Goal: Transaction & Acquisition: Subscribe to service/newsletter

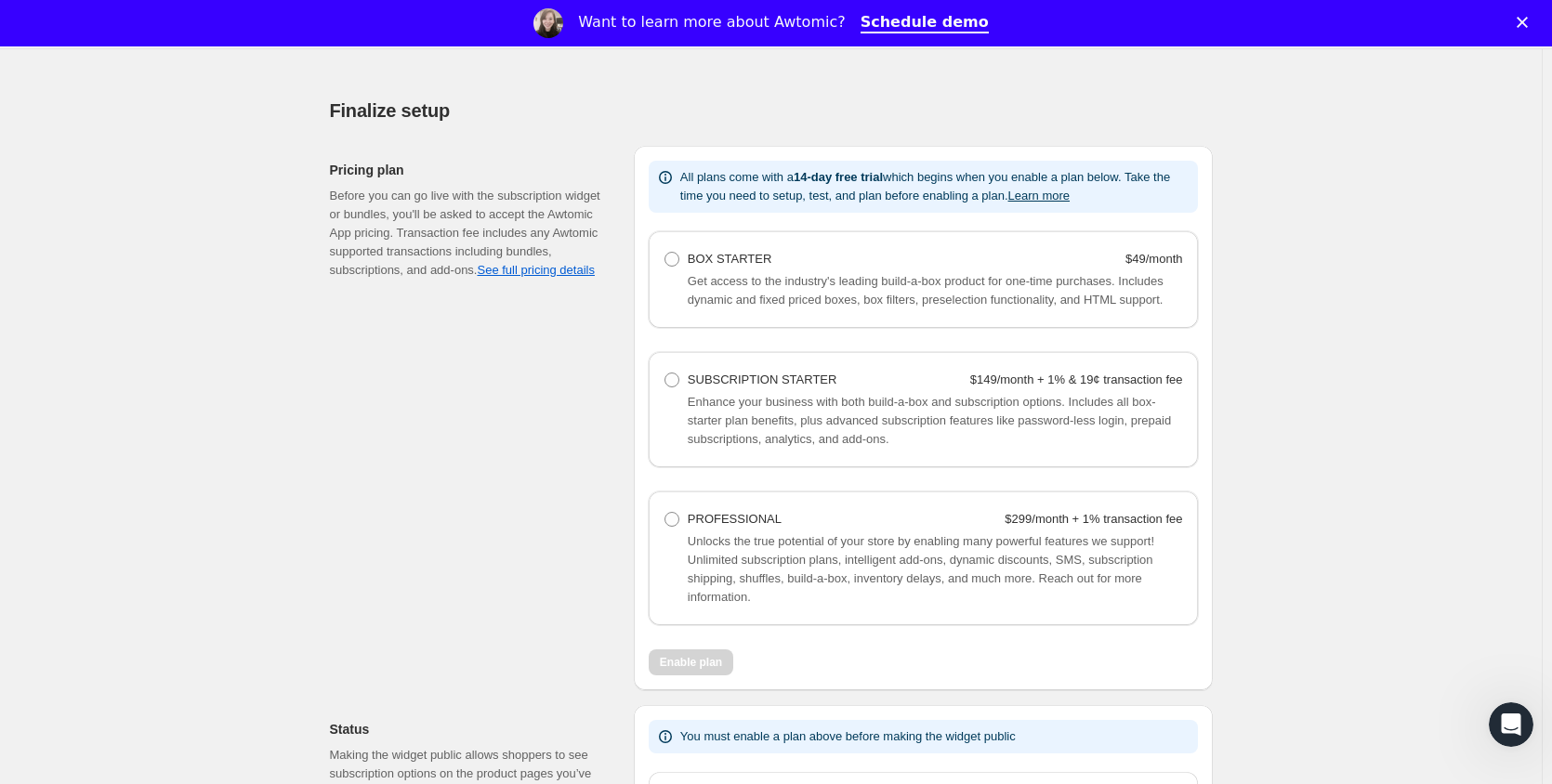
scroll to position [1114, 0]
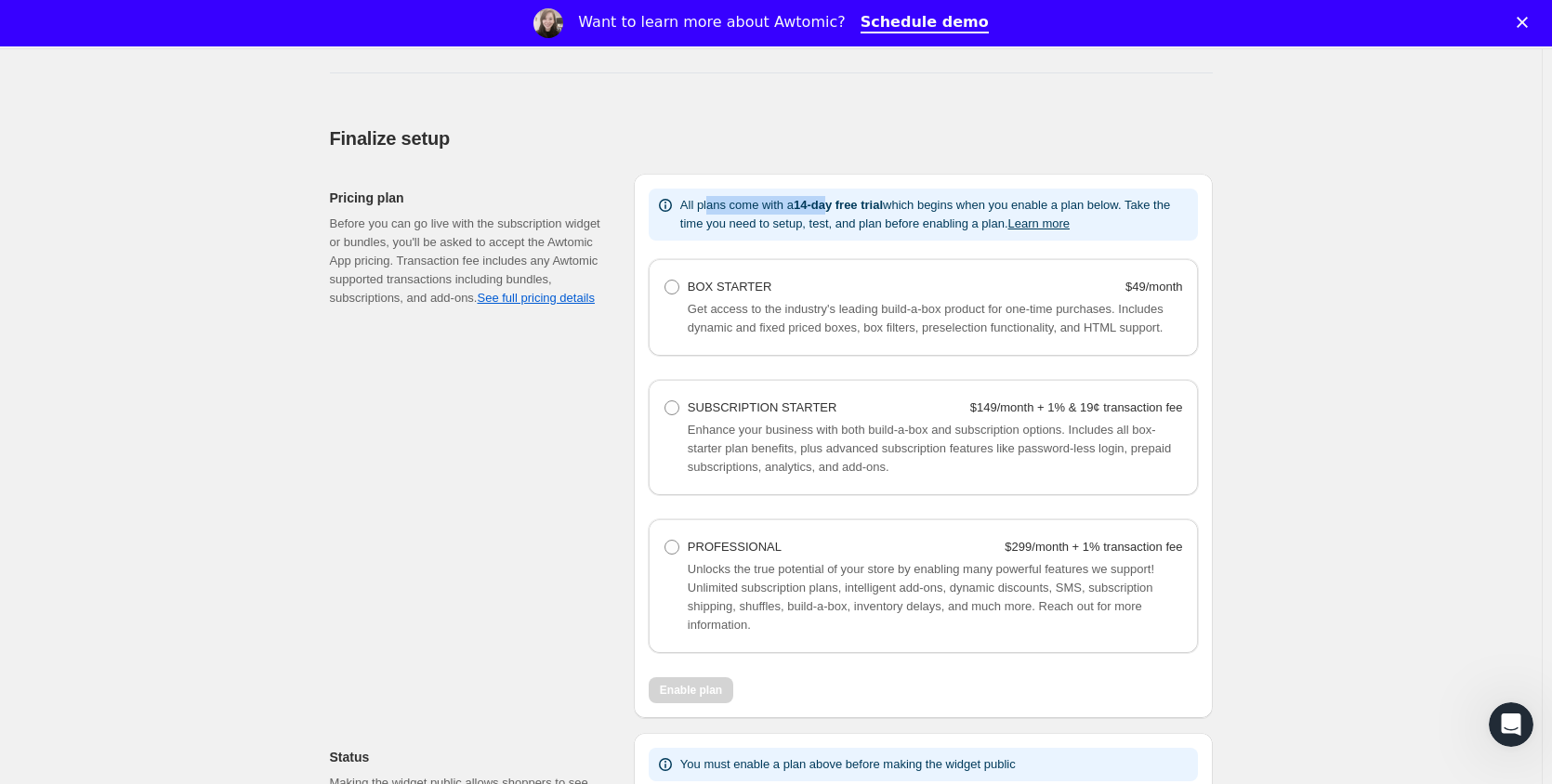
drag, startPoint x: 713, startPoint y: 205, endPoint x: 837, endPoint y: 187, distance: 125.3
click at [837, 187] on div "All plans come with a 14-day free trial which begins when you enable a plan bel…" at bounding box center [923, 446] width 579 height 545
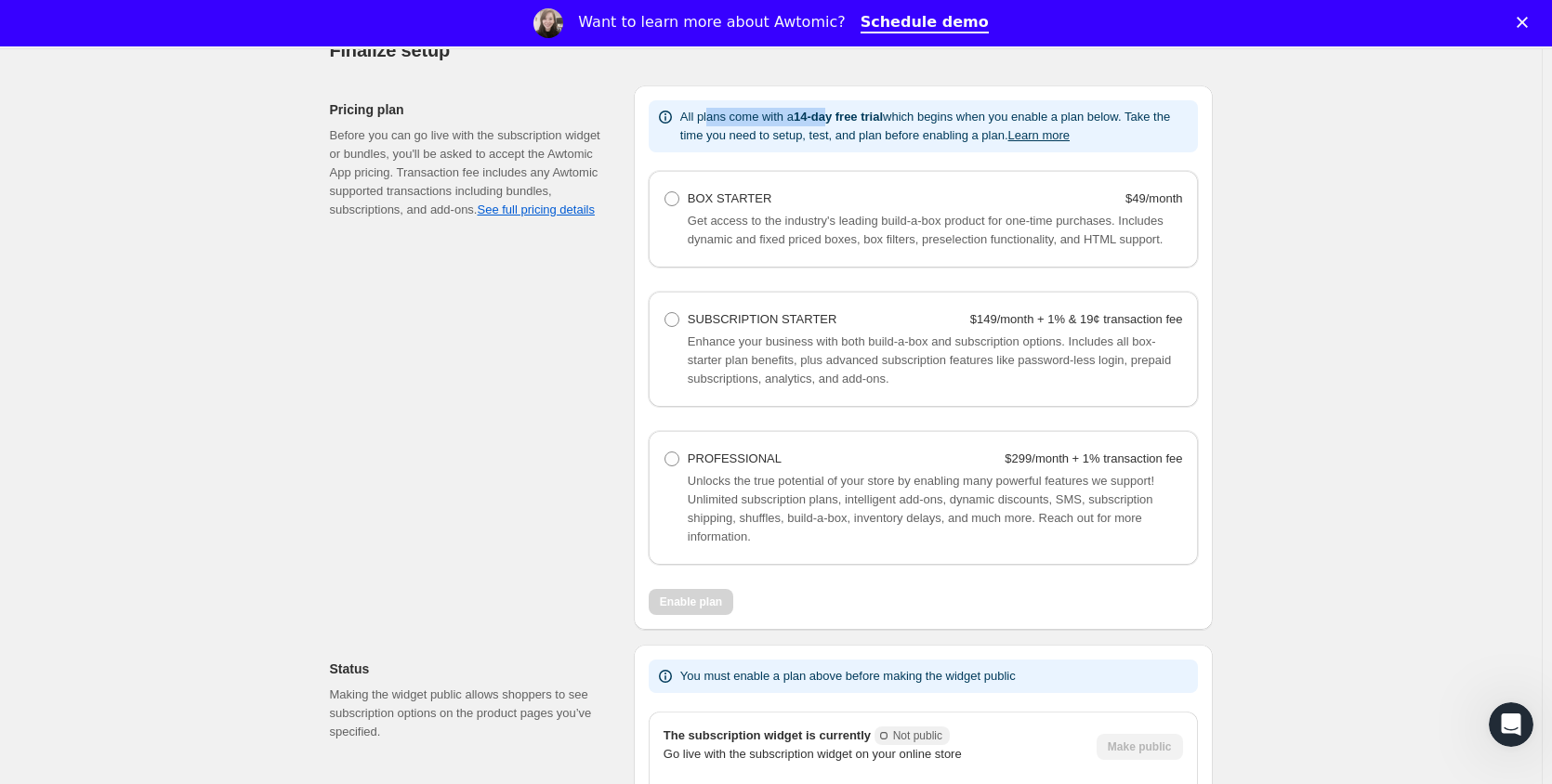
scroll to position [1207, 0]
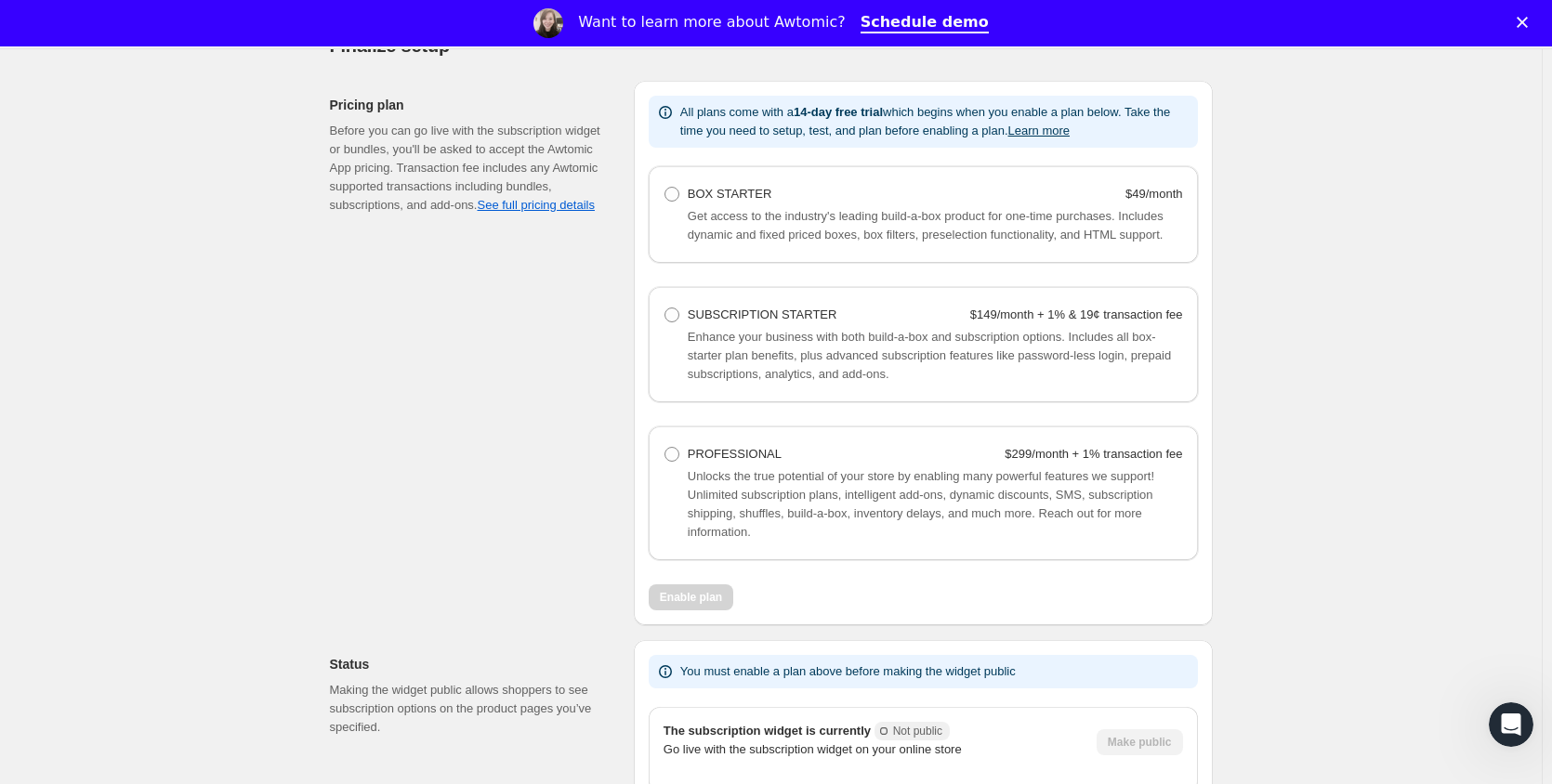
click at [1083, 104] on p "All plans come with a 14-day free trial which begins when you enable a plan bel…" at bounding box center [935, 121] width 510 height 37
click at [852, 198] on div "BOX STARTER $49/month" at bounding box center [934, 194] width 495 height 18
click at [665, 188] on Starter "BOX STARTER $49/month" at bounding box center [664, 187] width 1 height 1
radio Starter "true"
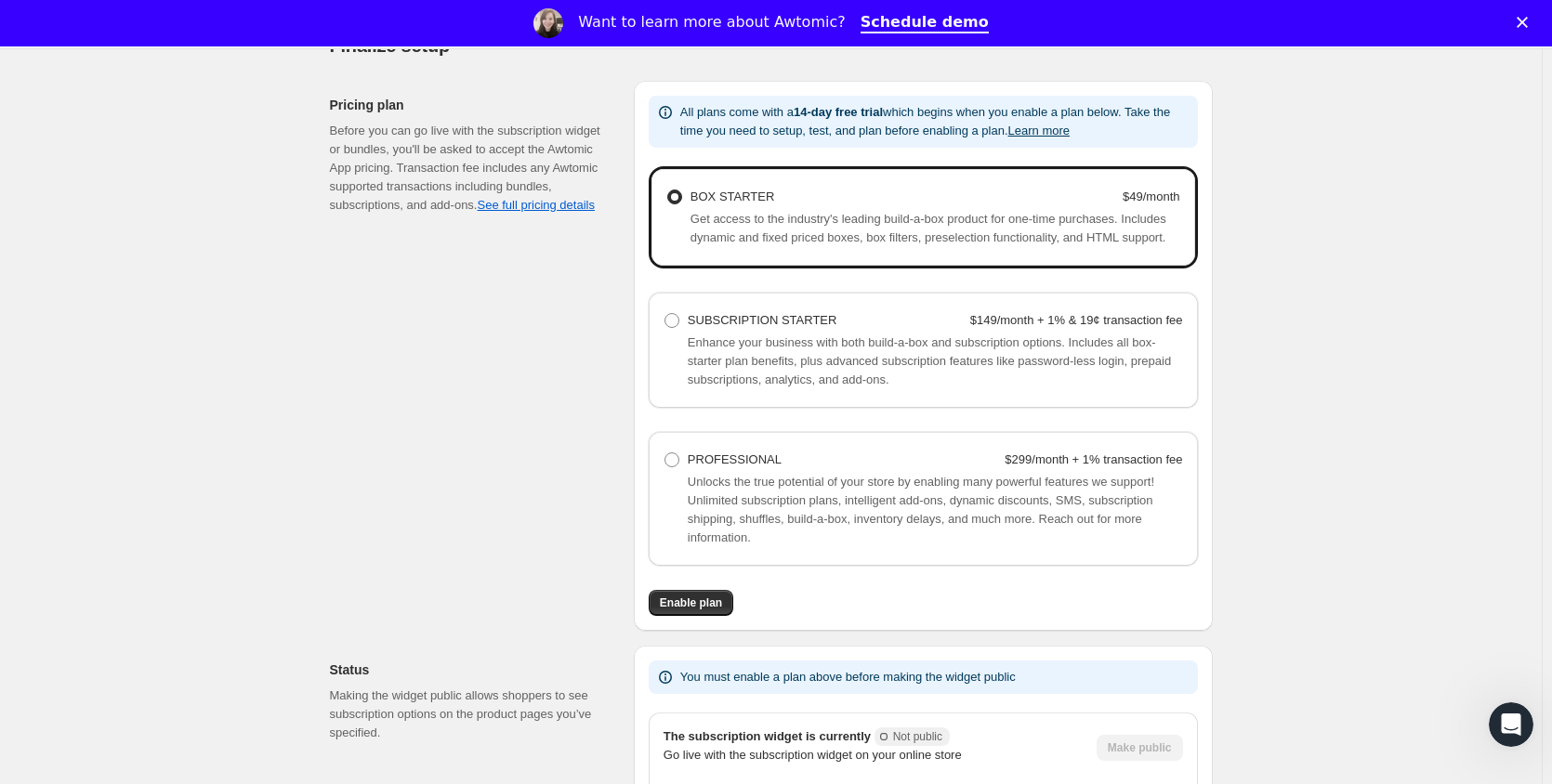
click at [811, 335] on span "Enhance your business with both build-a-box and subscription options. Includes …" at bounding box center [929, 361] width 483 height 51
click at [704, 341] on span "Enhance your business with both build-a-box and subscription options. Includes …" at bounding box center [929, 361] width 483 height 51
click at [680, 326] on span at bounding box center [671, 320] width 15 height 15
click at [665, 314] on Starter "SUBSCRIPTION STARTER $149/month + 1% & 19¢ transaction fee" at bounding box center [664, 313] width 1 height 1
radio Starter "true"
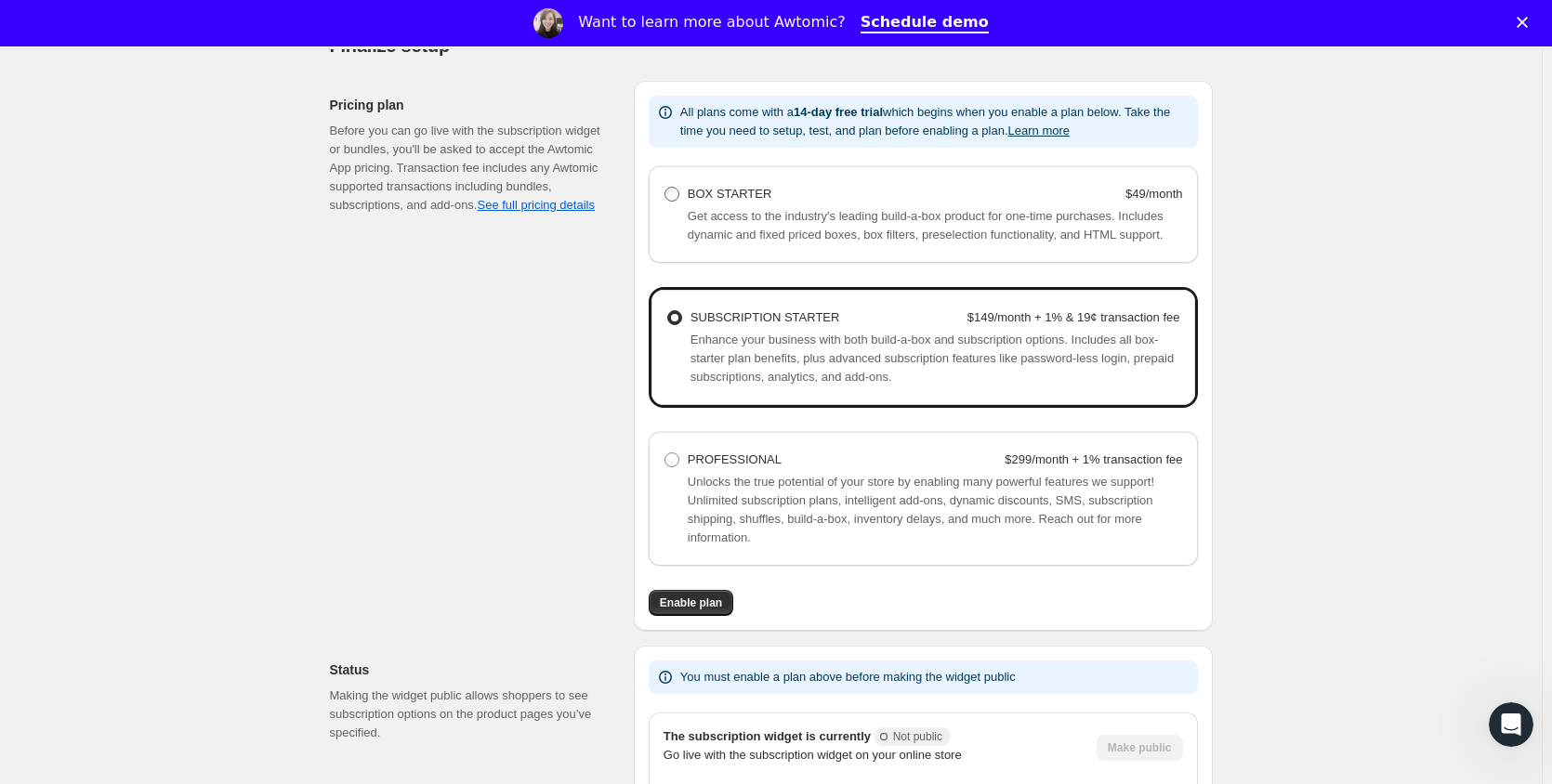
click at [699, 194] on span "BOX STARTER" at bounding box center [729, 194] width 84 height 14
click at [665, 188] on Starter "BOX STARTER $49/month" at bounding box center [664, 187] width 1 height 1
radio Starter "true"
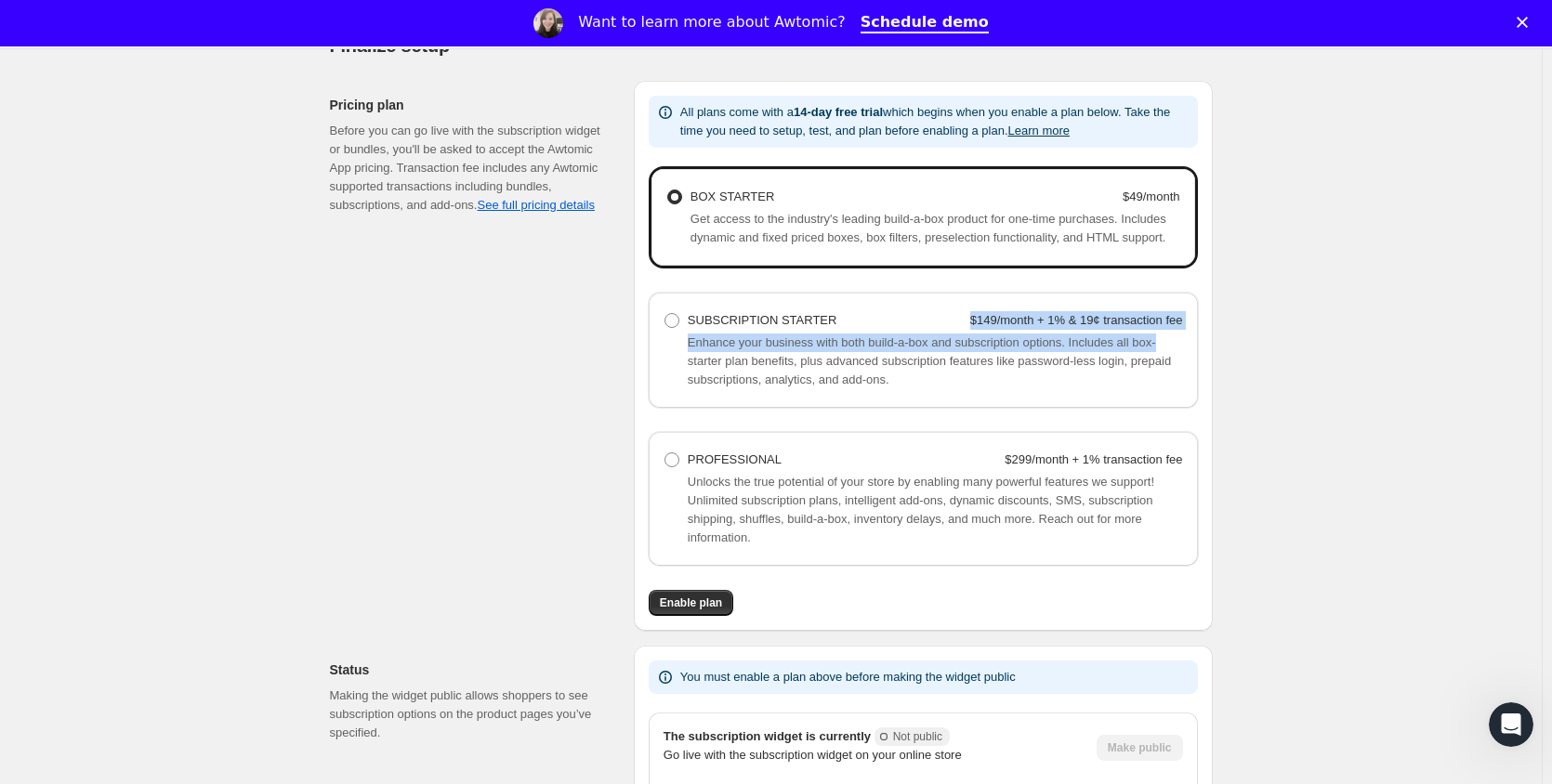
drag, startPoint x: 881, startPoint y: 329, endPoint x: 1278, endPoint y: 347, distance: 397.4
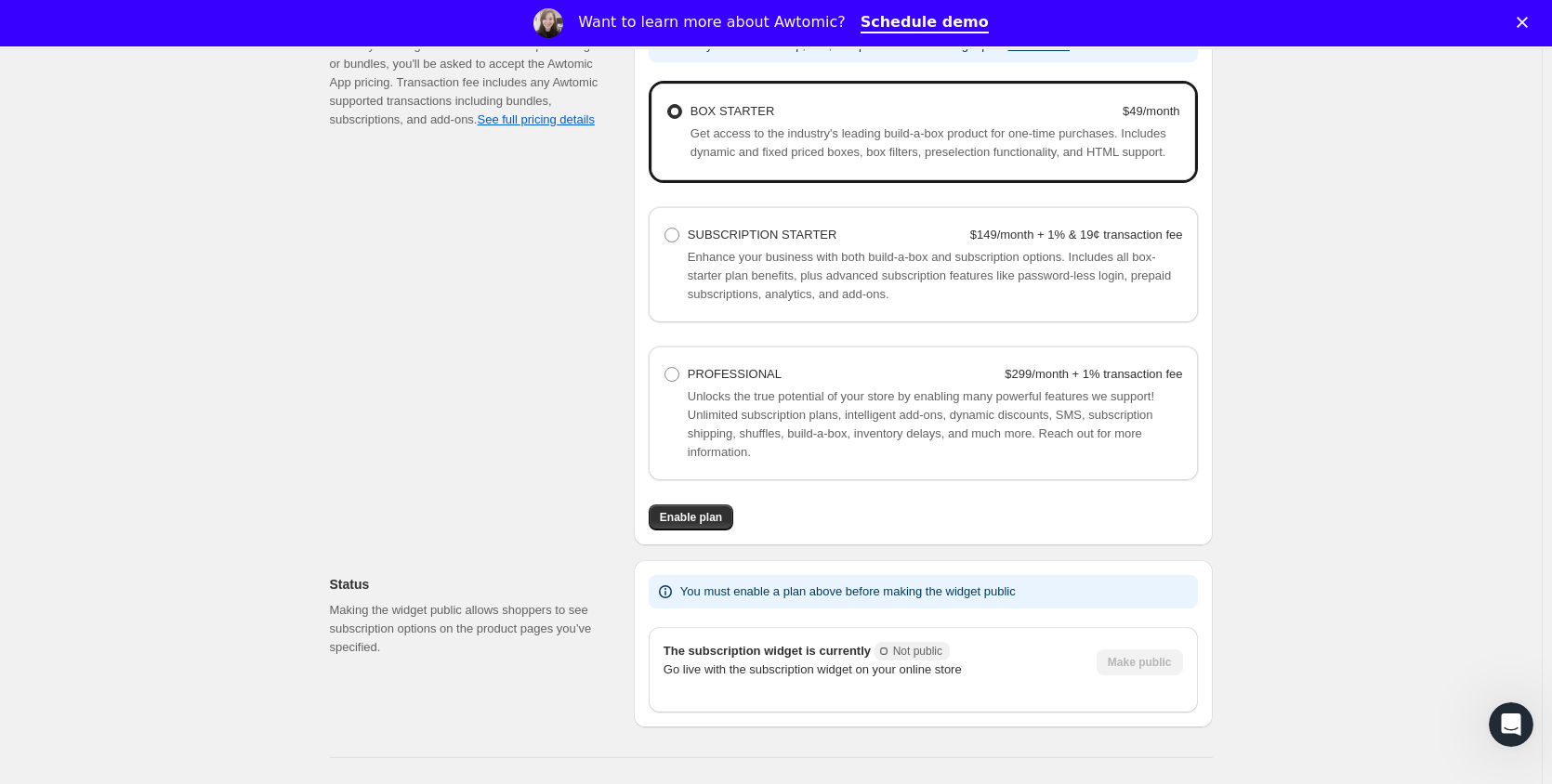
scroll to position [1301, 0]
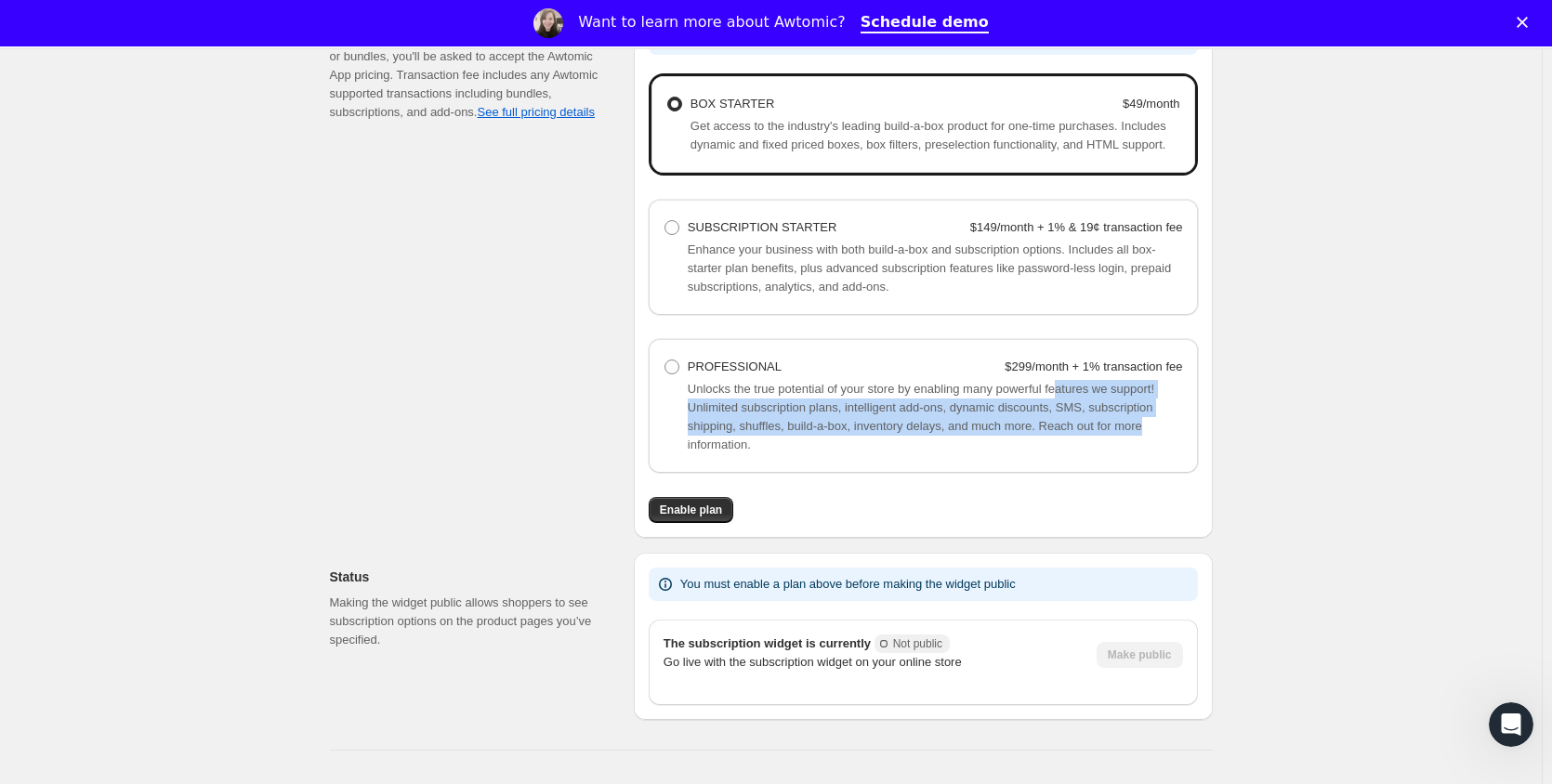
drag, startPoint x: 1076, startPoint y: 391, endPoint x: 1156, endPoint y: 417, distance: 84.1
click at [1156, 417] on ProfessionalHelpText "Unlocks the true potential of your store by enabling many powerful features we …" at bounding box center [934, 417] width 495 height 75
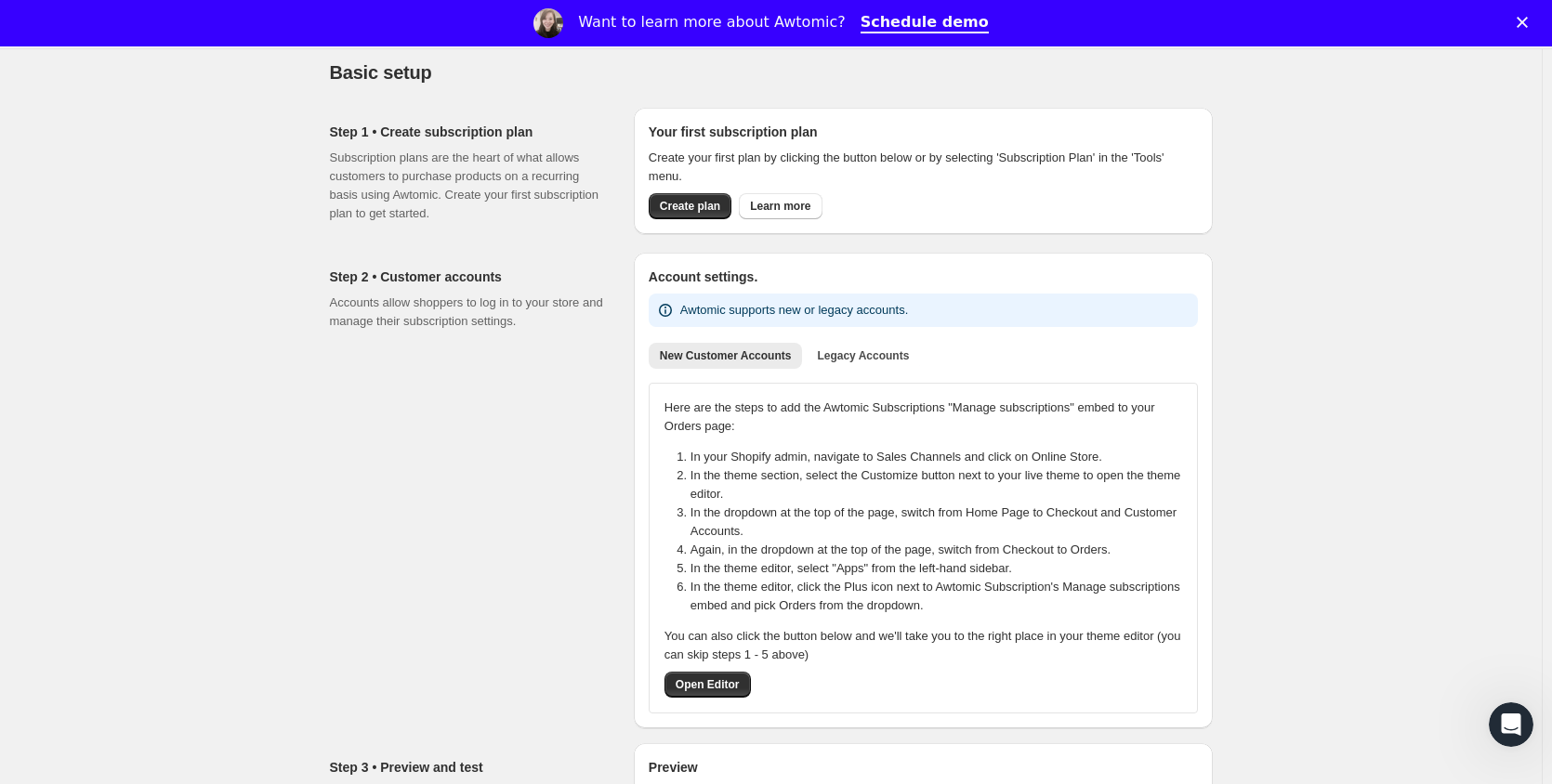
scroll to position [0, 0]
